Goal: Task Accomplishment & Management: Complete application form

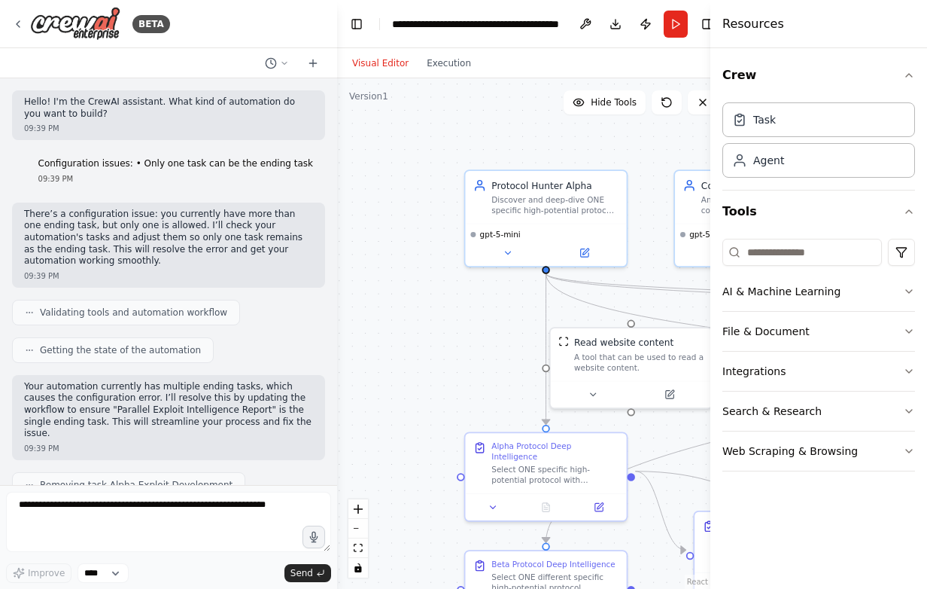
scroll to position [556, 0]
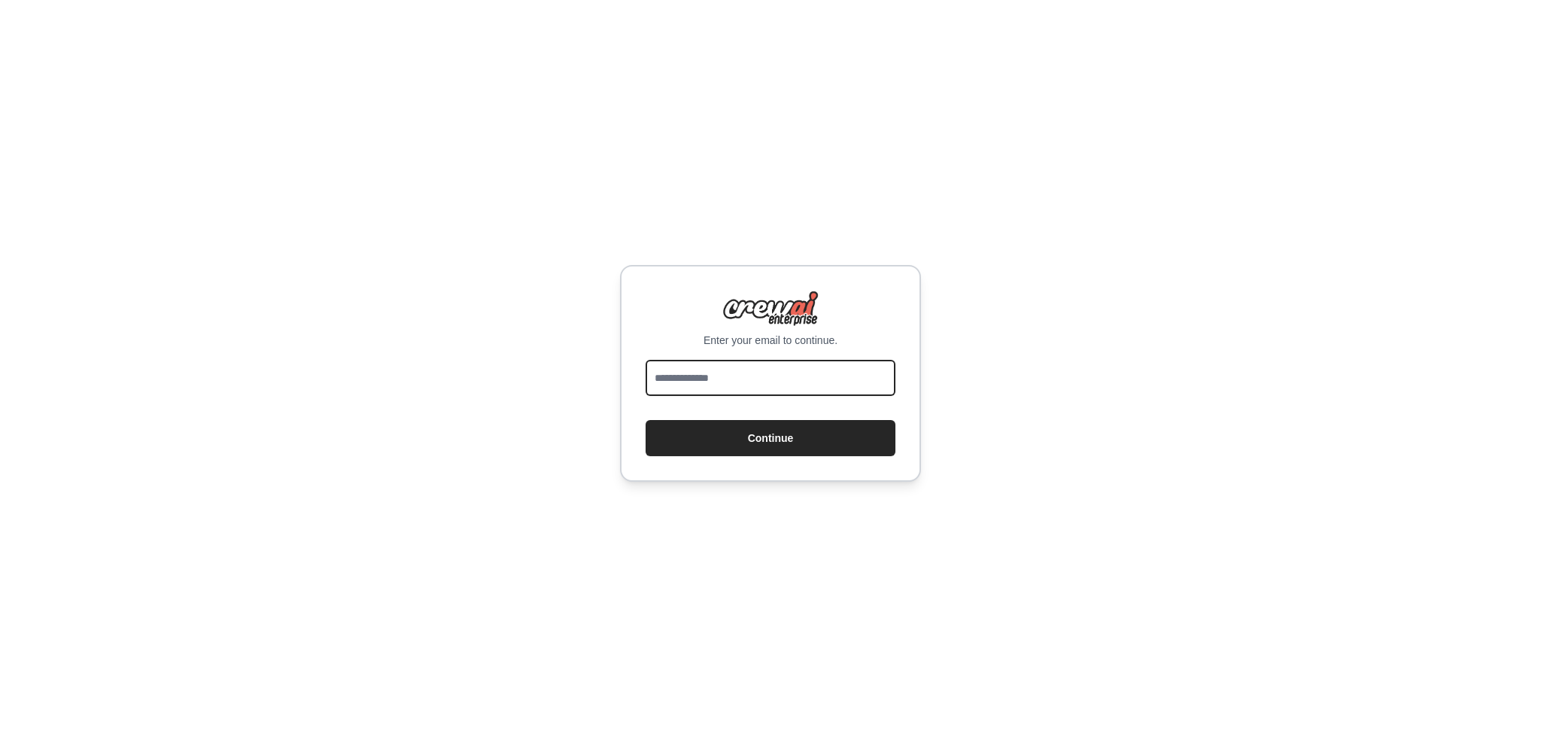
click at [741, 365] on input "email" at bounding box center [771, 378] width 250 height 36
type input "**********"
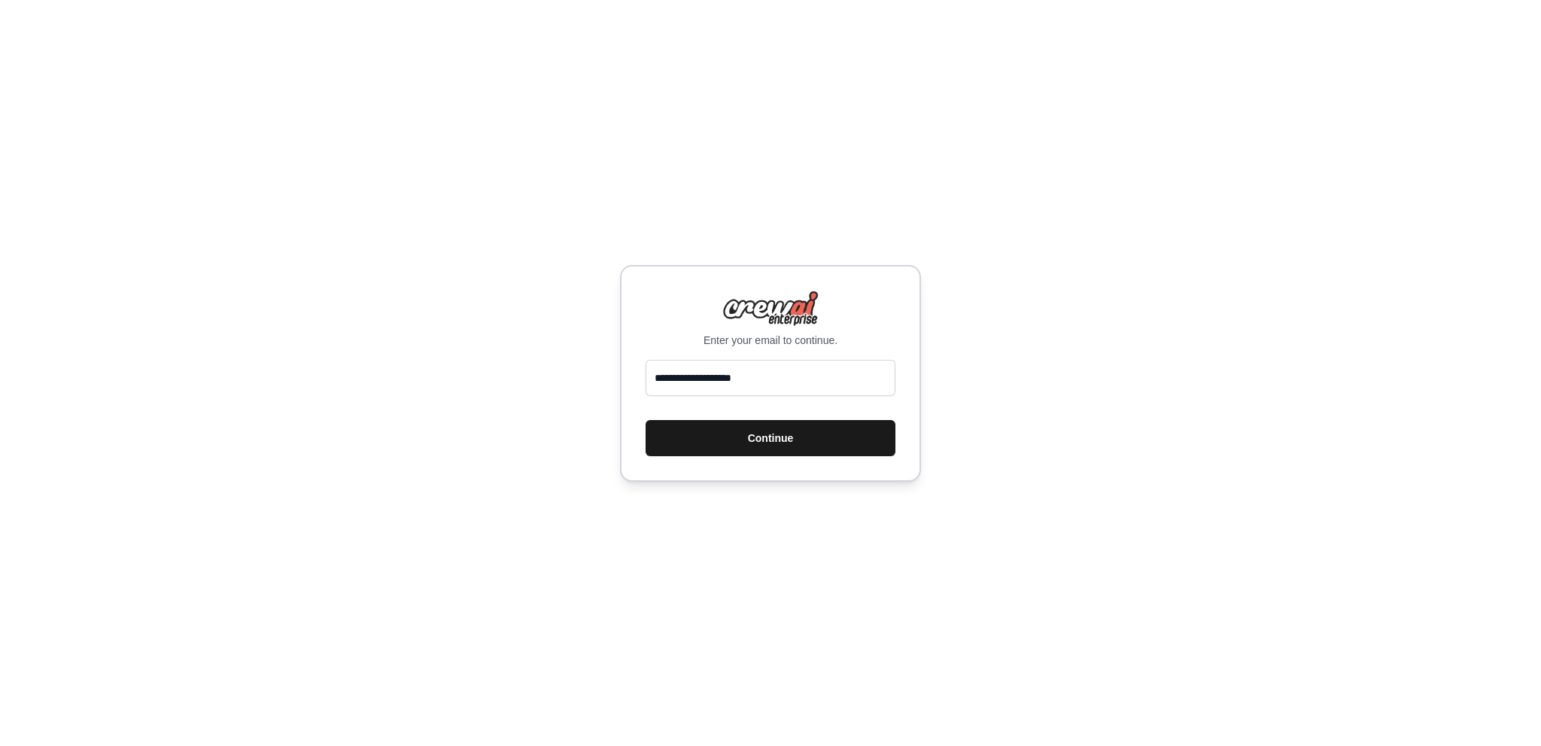
click at [768, 452] on button "Continue" at bounding box center [771, 438] width 250 height 36
